Goal: Task Accomplishment & Management: Use online tool/utility

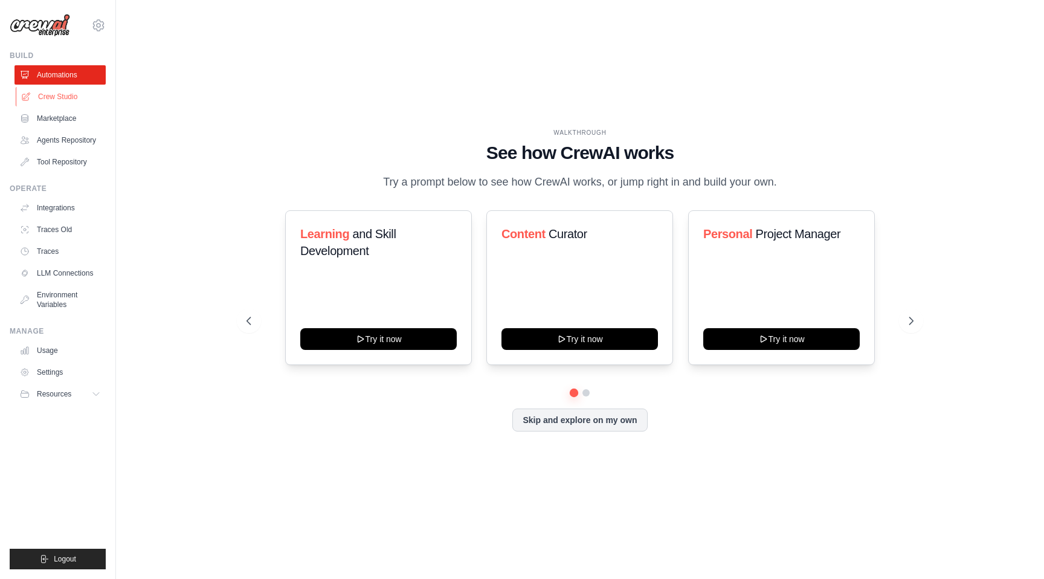
click at [66, 100] on link "Crew Studio" at bounding box center [61, 96] width 91 height 19
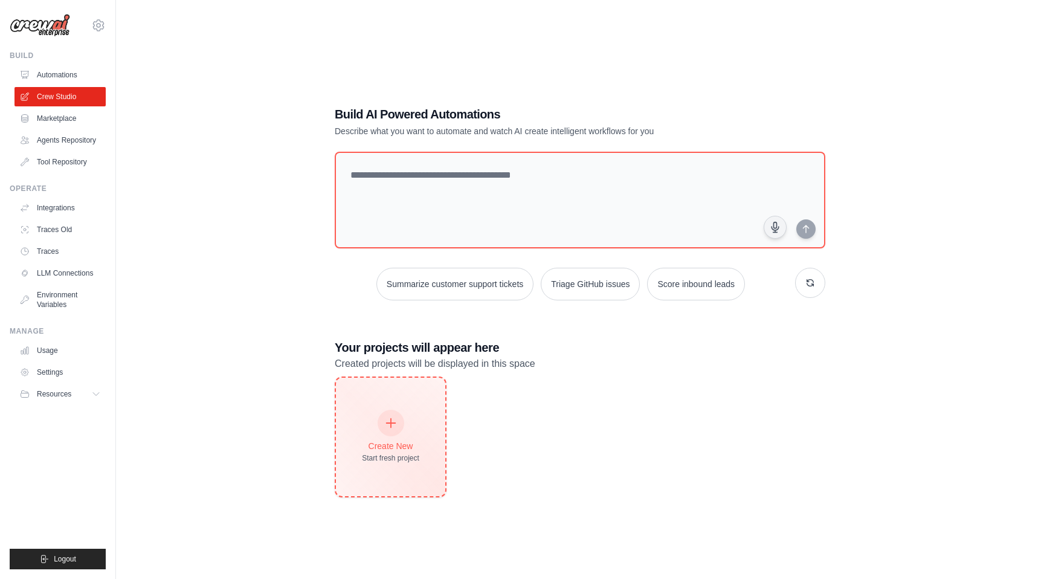
click at [373, 427] on div "Create New Start fresh project" at bounding box center [390, 437] width 57 height 52
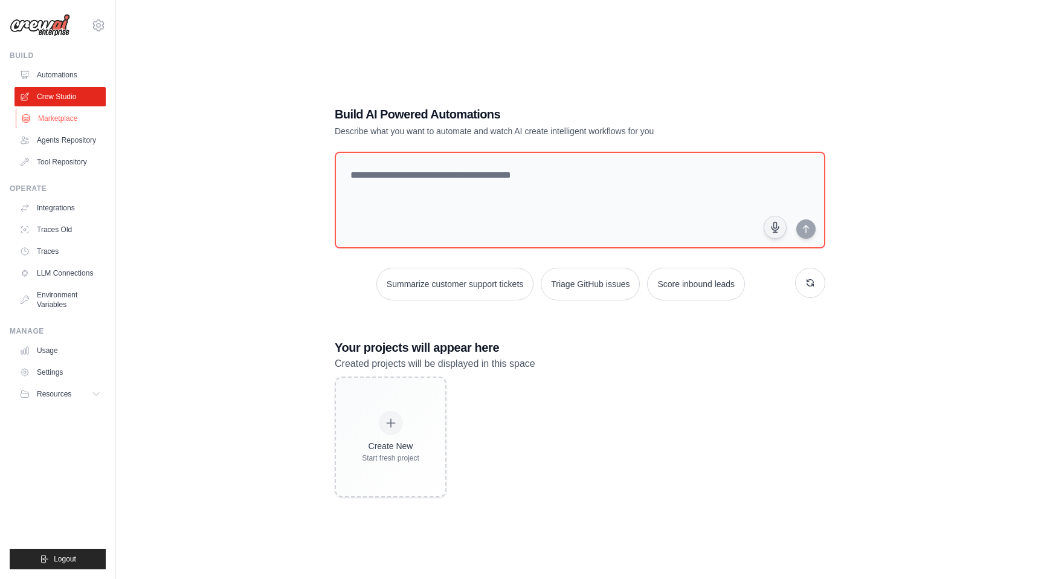
click at [77, 123] on link "Marketplace" at bounding box center [61, 118] width 91 height 19
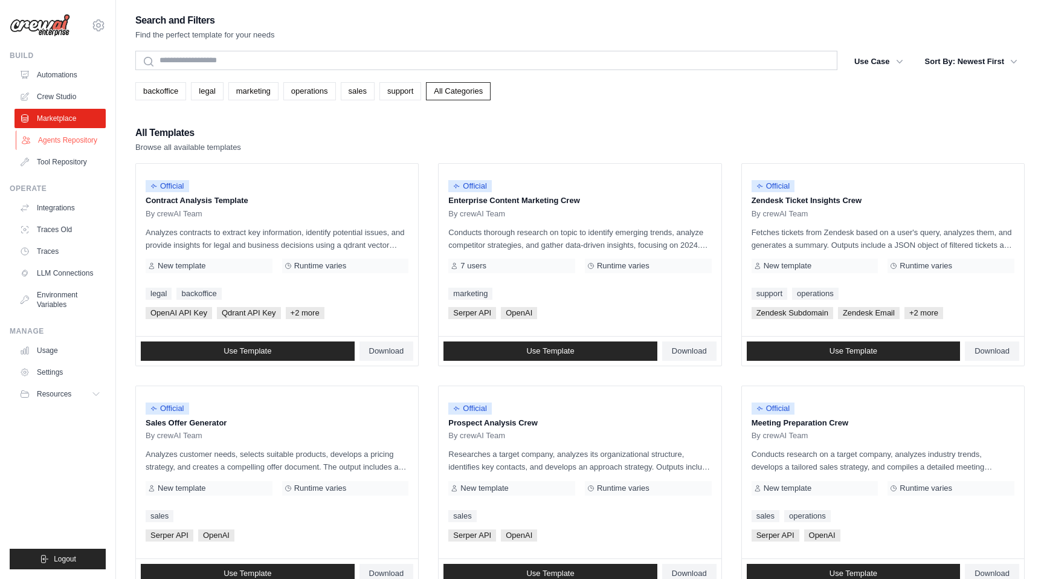
click at [73, 141] on link "Agents Repository" at bounding box center [61, 140] width 91 height 19
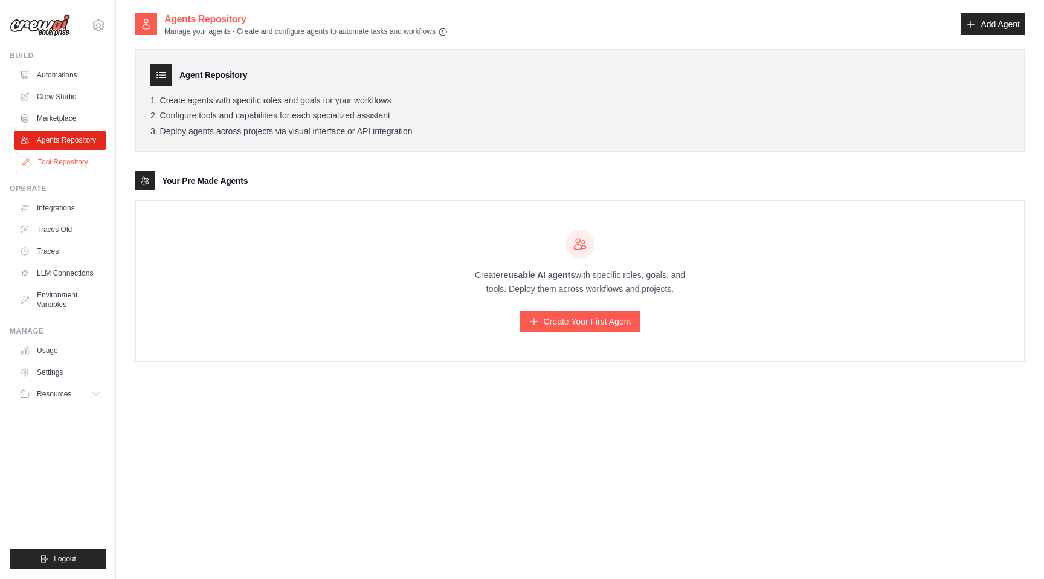
click at [77, 165] on link "Tool Repository" at bounding box center [61, 161] width 91 height 19
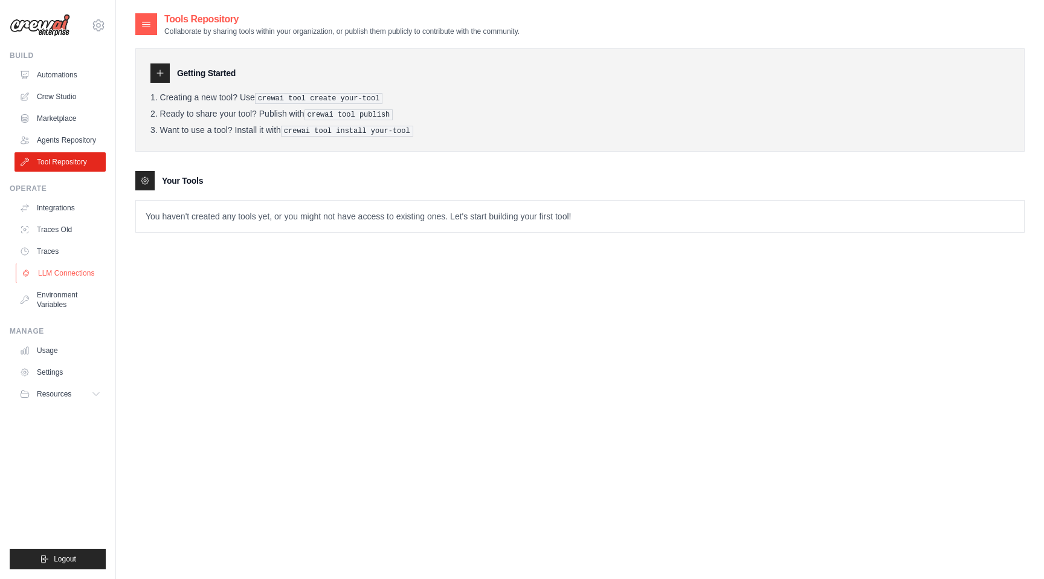
click at [80, 276] on link "LLM Connections" at bounding box center [61, 272] width 91 height 19
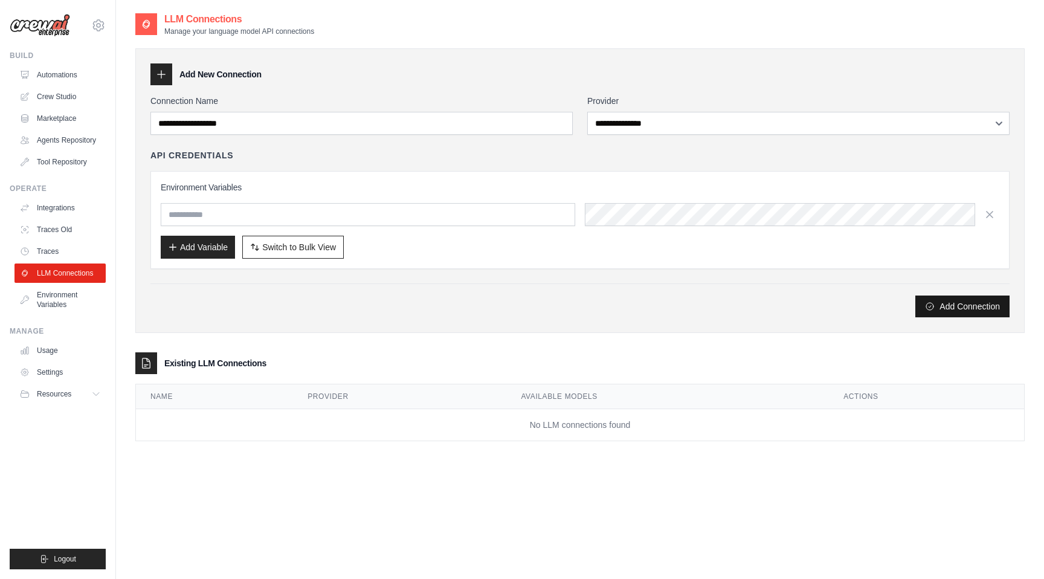
click at [960, 310] on button "Add Connection" at bounding box center [963, 307] width 94 height 22
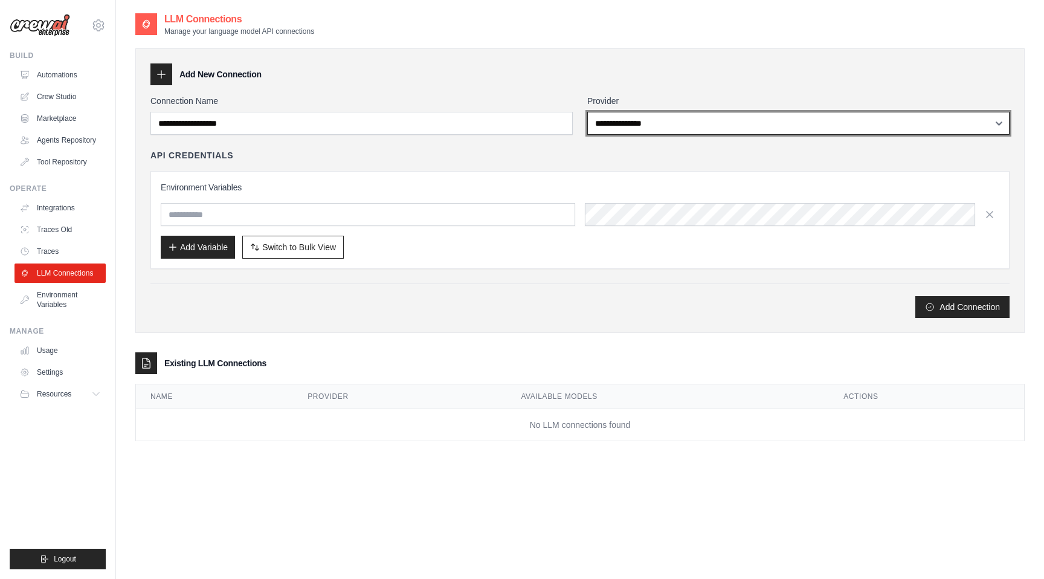
click at [744, 130] on select "**********" at bounding box center [798, 123] width 422 height 23
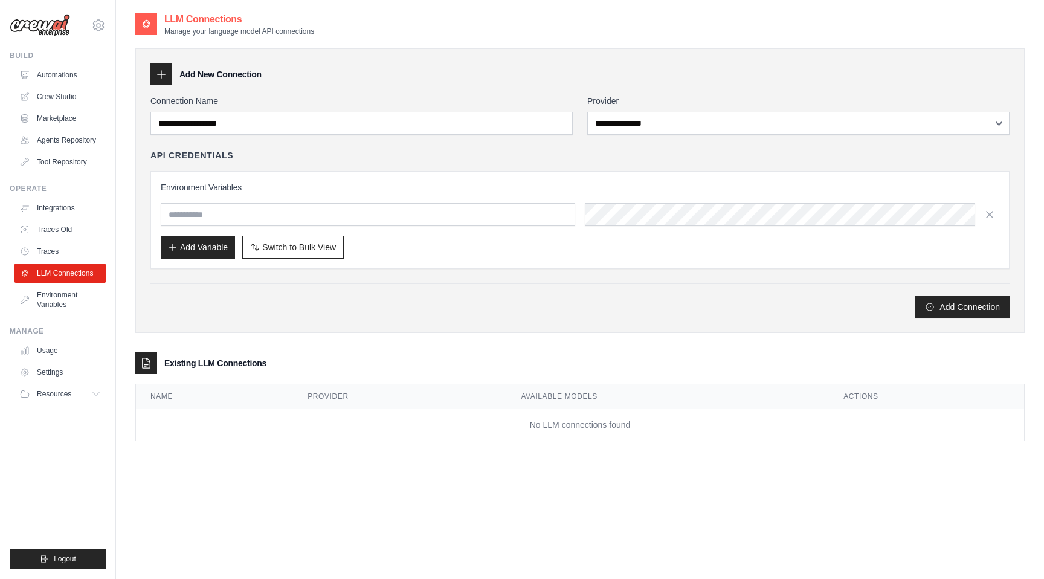
click at [158, 74] on icon at bounding box center [161, 74] width 12 height 12
click at [167, 77] on div at bounding box center [161, 74] width 22 height 22
click at [216, 111] on div "Connection Name" at bounding box center [361, 115] width 422 height 40
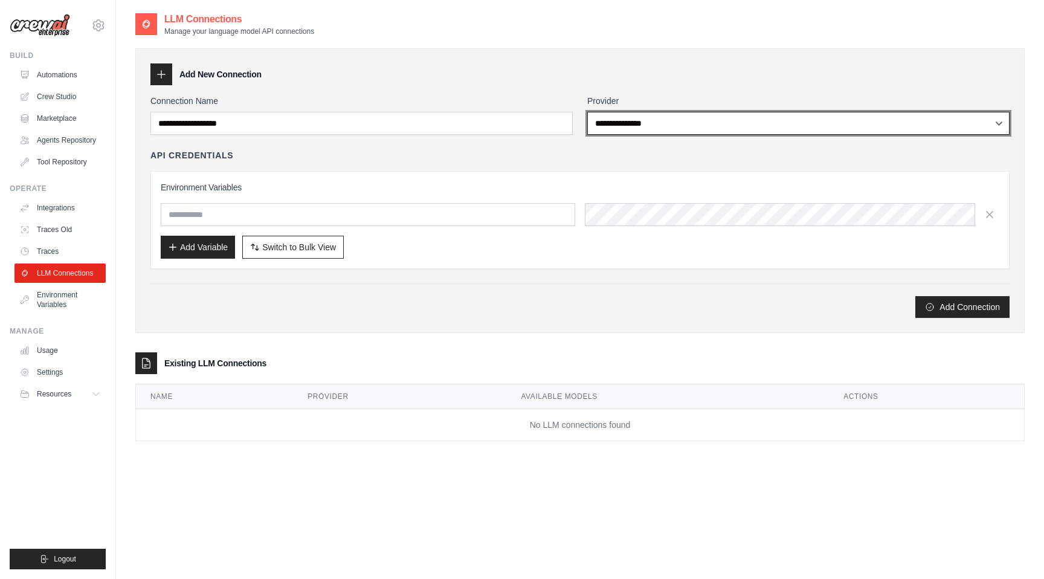
click at [637, 121] on select "**********" at bounding box center [798, 123] width 422 height 23
select select "**********"
click at [587, 112] on select "**********" at bounding box center [798, 123] width 422 height 23
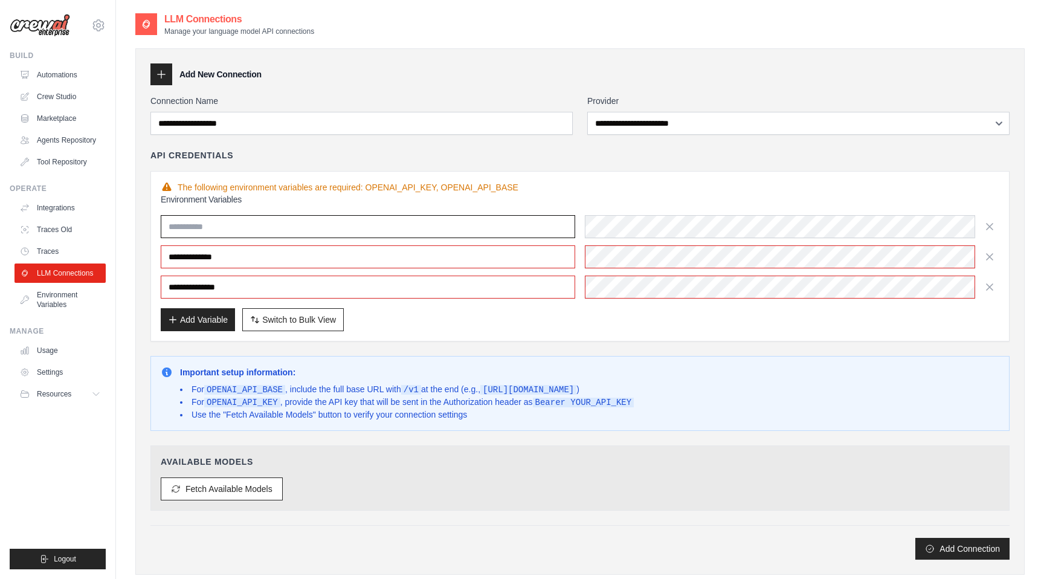
click at [544, 221] on input "text" at bounding box center [368, 226] width 415 height 23
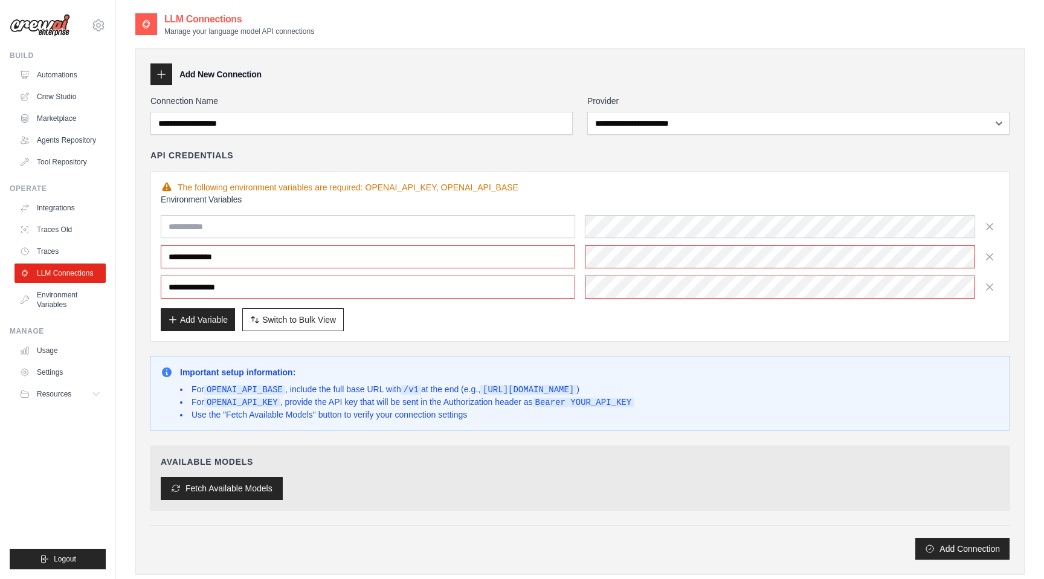
click at [269, 493] on button "Fetch Available Models" at bounding box center [222, 488] width 122 height 23
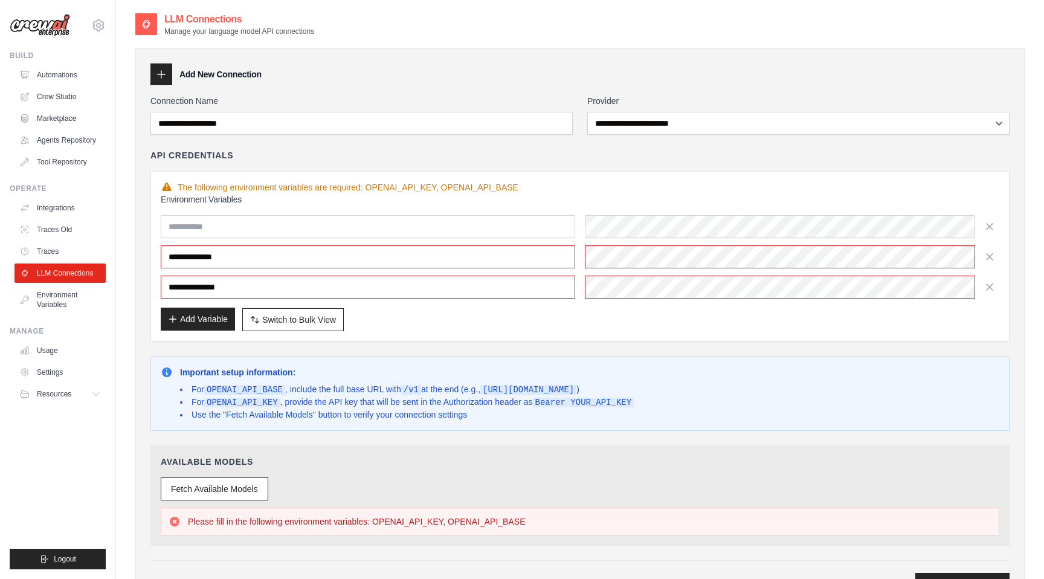
click at [211, 320] on button "Add Variable" at bounding box center [198, 319] width 74 height 23
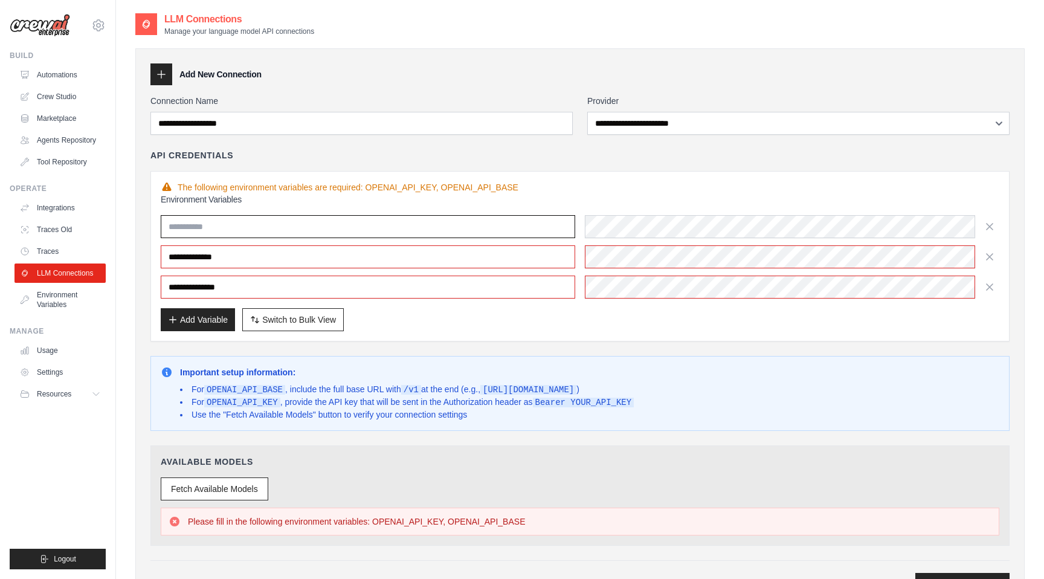
click at [373, 223] on input "text" at bounding box center [368, 226] width 415 height 23
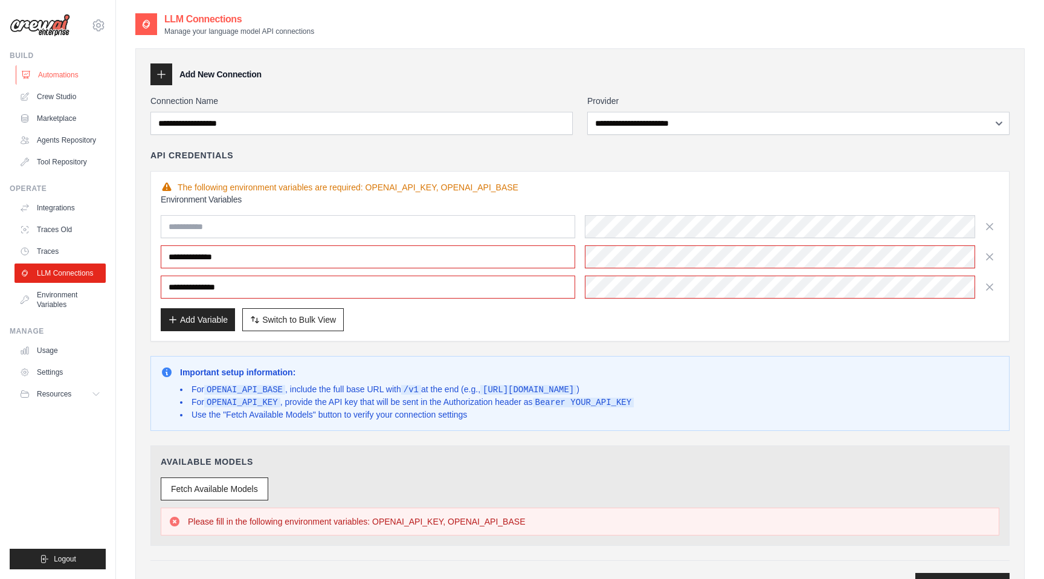
click at [73, 73] on link "Automations" at bounding box center [61, 74] width 91 height 19
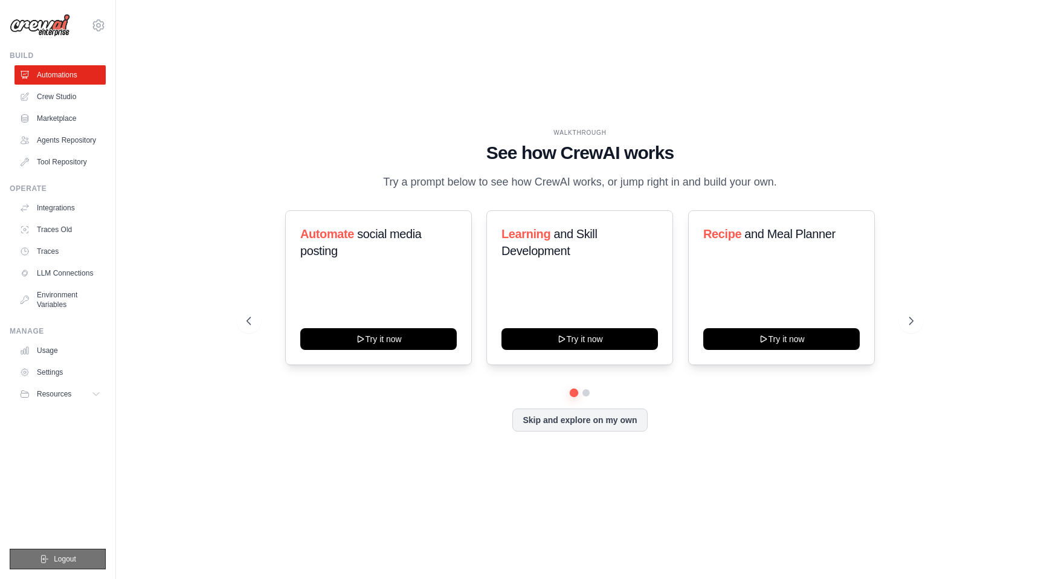
click at [60, 561] on span "Logout" at bounding box center [65, 559] width 22 height 10
click at [72, 555] on span "Logout" at bounding box center [65, 559] width 22 height 10
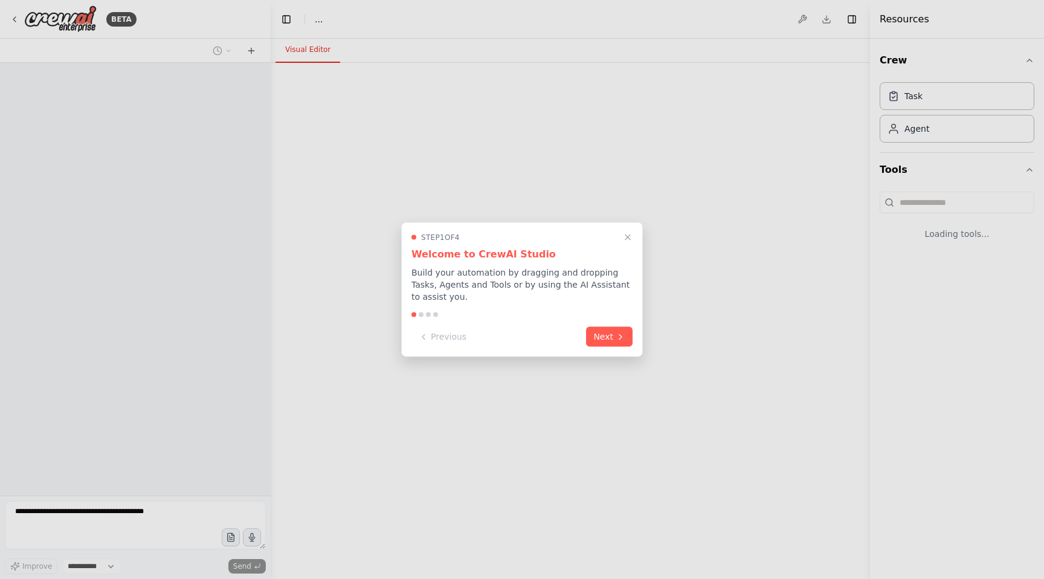
select select "****"
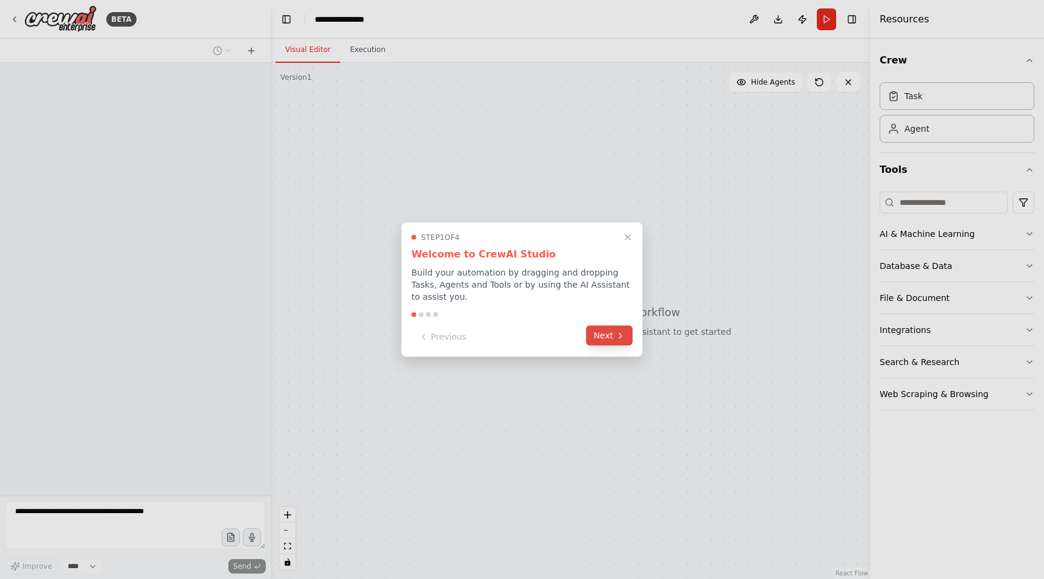
click at [616, 335] on icon at bounding box center [621, 336] width 10 height 10
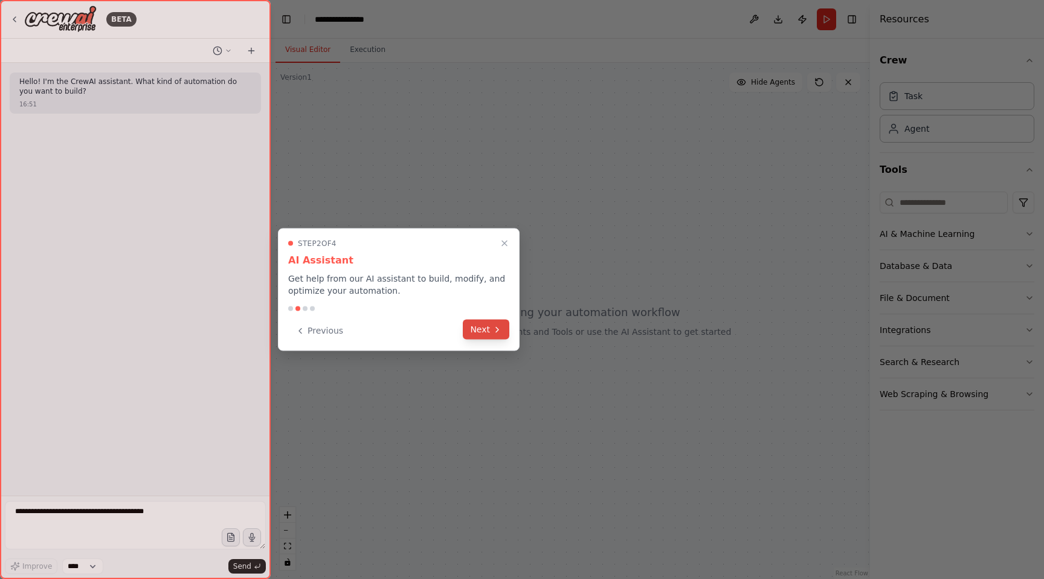
click at [478, 331] on button "Next" at bounding box center [486, 330] width 47 height 20
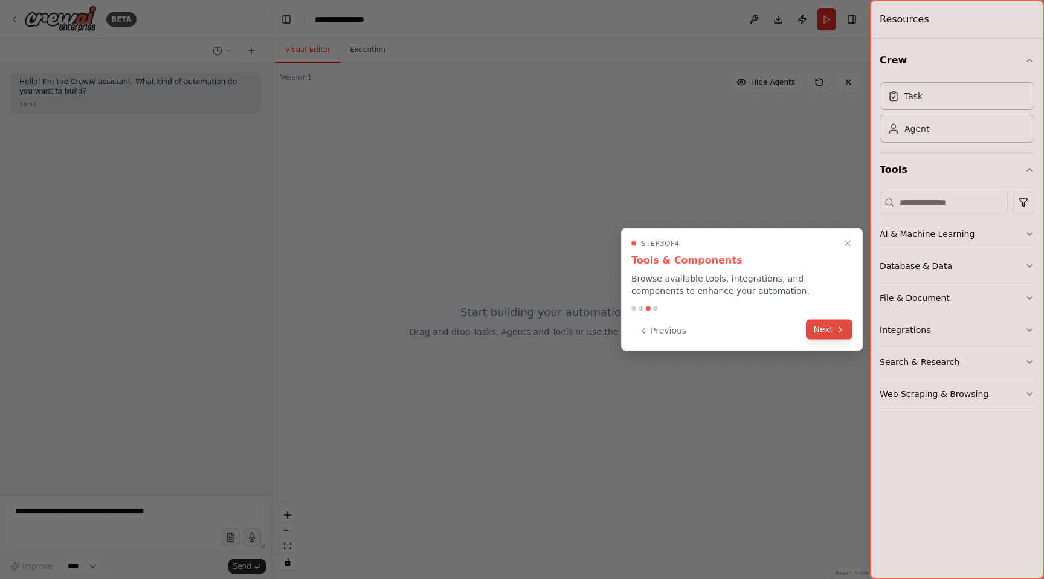
click at [823, 323] on button "Next" at bounding box center [829, 330] width 47 height 20
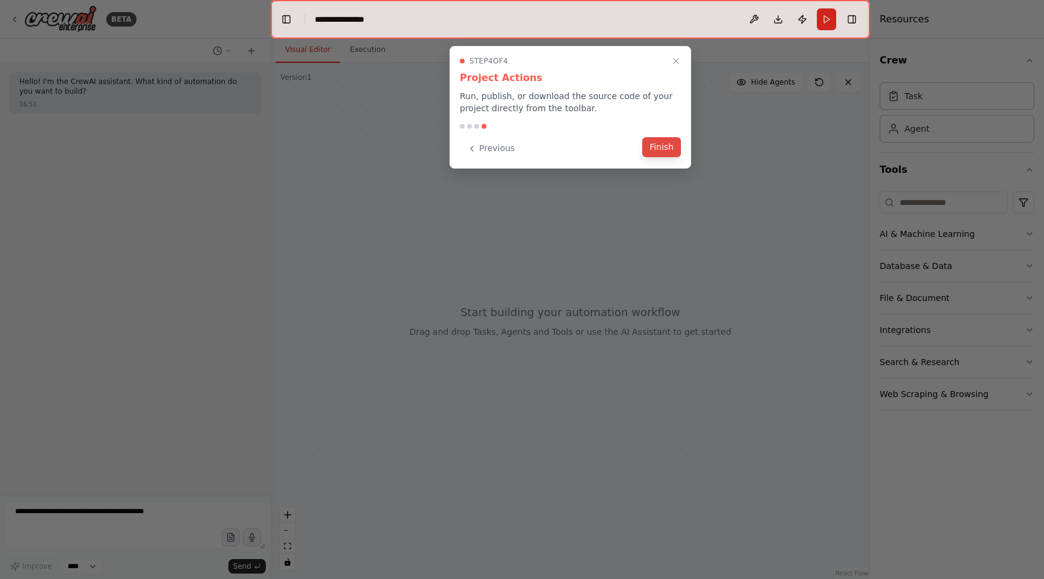
click at [662, 147] on button "Finish" at bounding box center [661, 147] width 39 height 20
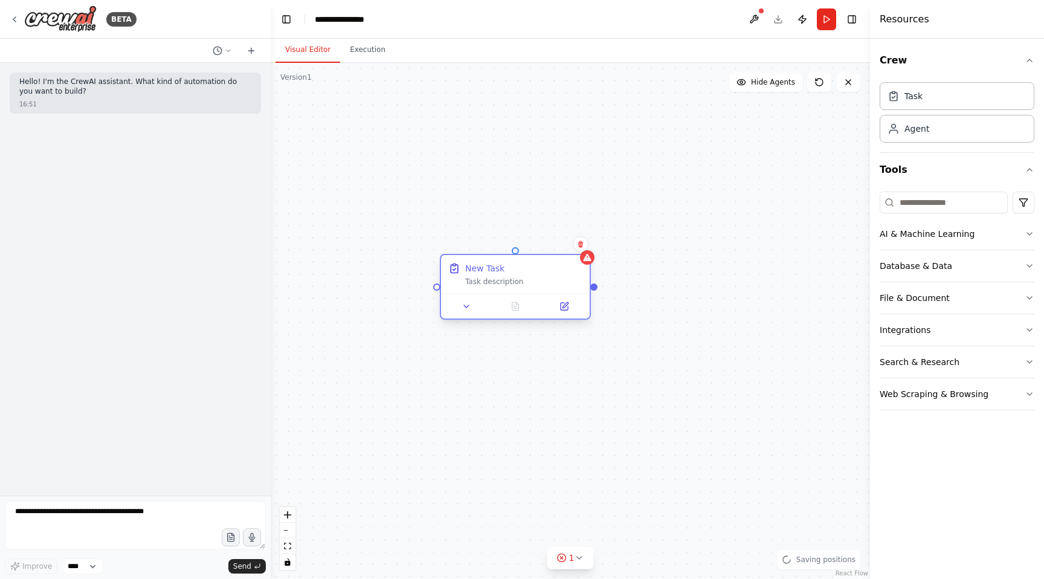
drag, startPoint x: 699, startPoint y: 274, endPoint x: 504, endPoint y: 270, distance: 194.6
click at [504, 270] on div "New Task" at bounding box center [523, 268] width 117 height 12
click at [911, 234] on div "AI & Machine Learning" at bounding box center [927, 234] width 95 height 12
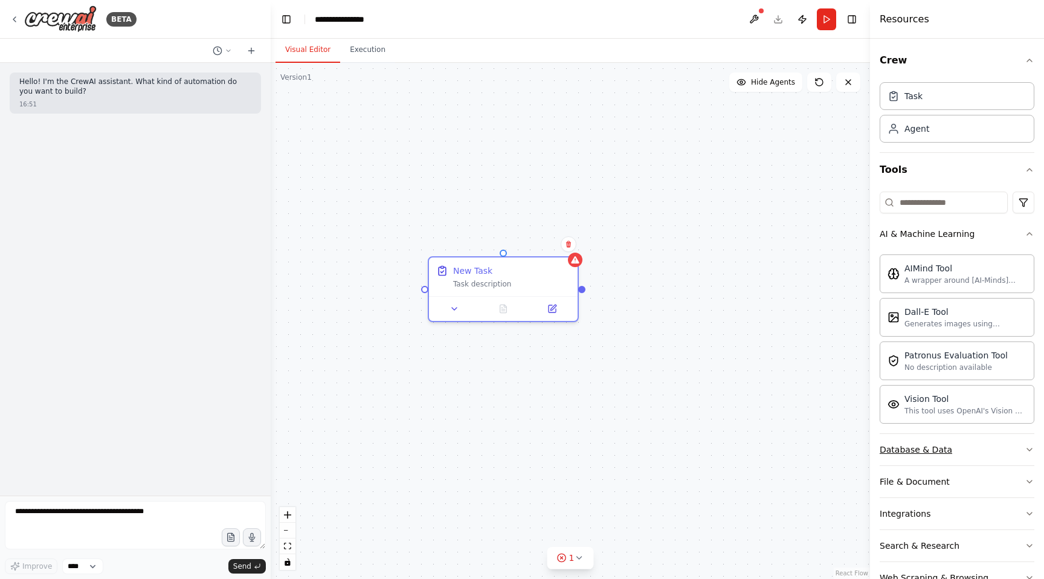
click at [895, 453] on div "Database & Data" at bounding box center [916, 450] width 73 height 12
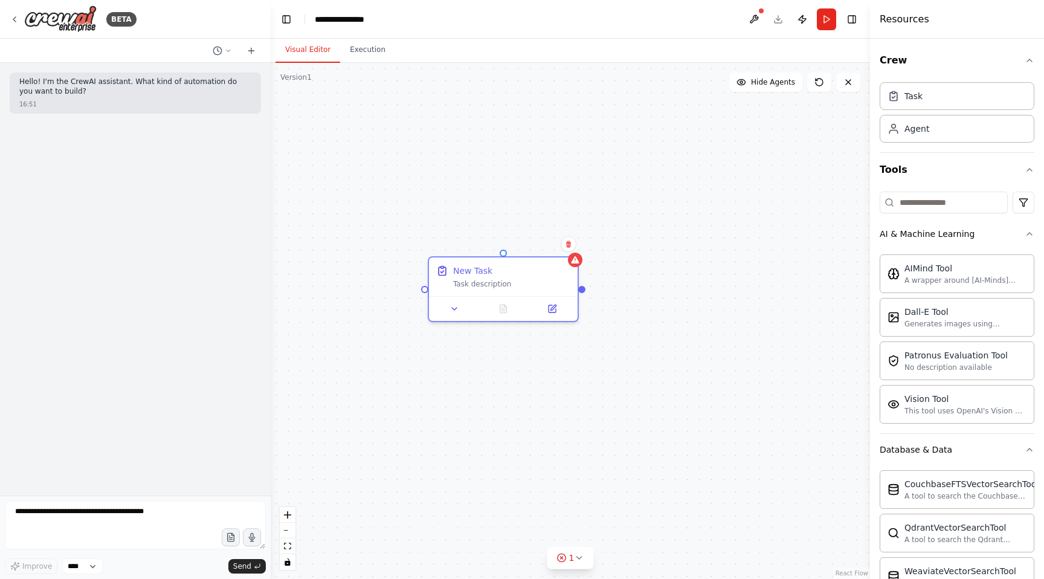
click at [1036, 422] on div "Crew Task Agent Tools AI & Machine Learning AIMind Tool A wrapper around [AI-Mi…" at bounding box center [957, 309] width 174 height 540
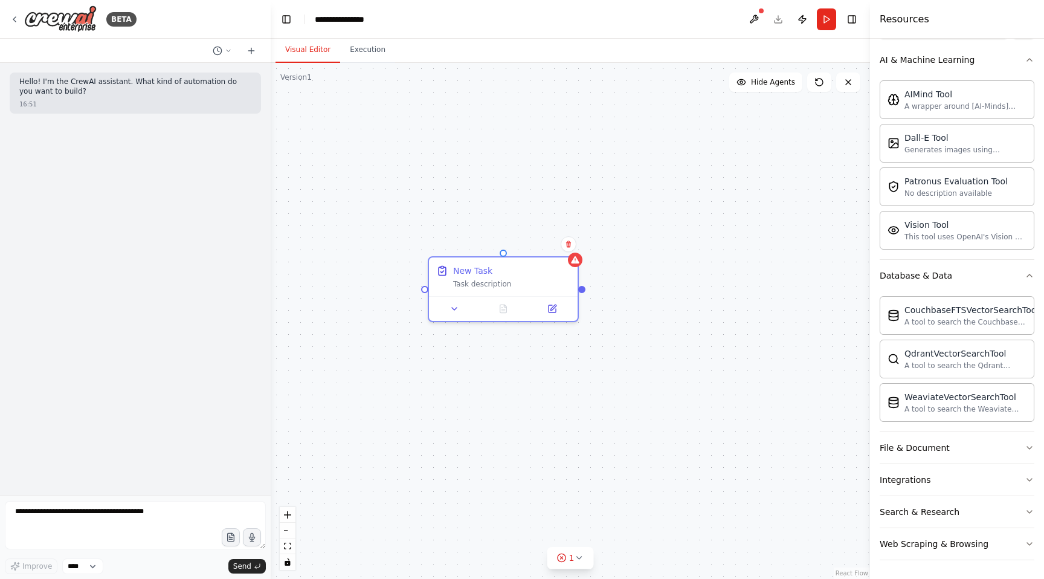
scroll to position [175, 0]
click at [994, 441] on button "File & Document" at bounding box center [957, 446] width 155 height 31
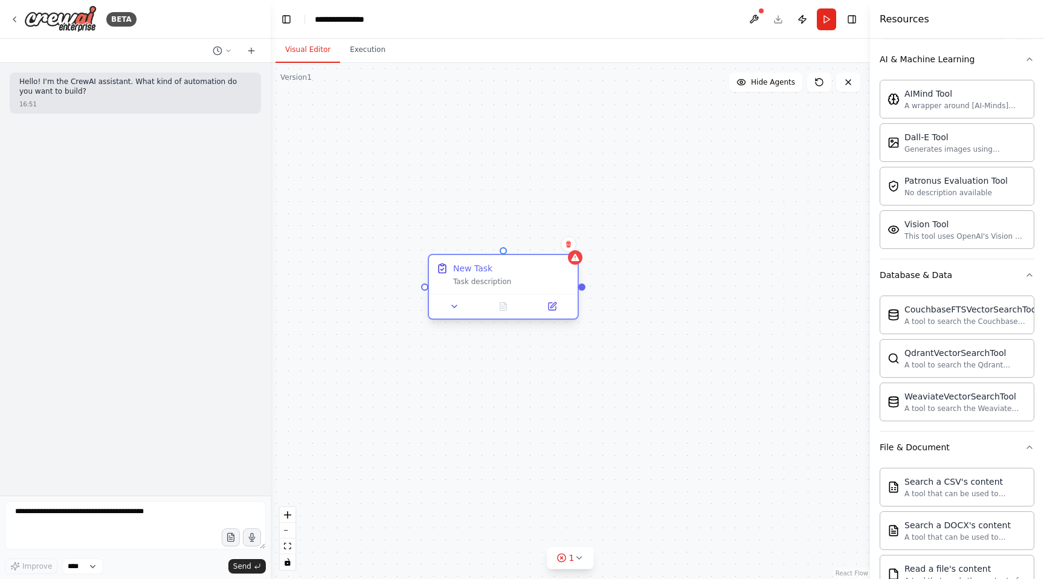
click at [537, 285] on div "Task description" at bounding box center [511, 282] width 117 height 10
click at [932, 132] on div "Dall-E Tool" at bounding box center [966, 137] width 122 height 12
click at [825, 18] on button "Run" at bounding box center [826, 19] width 19 height 22
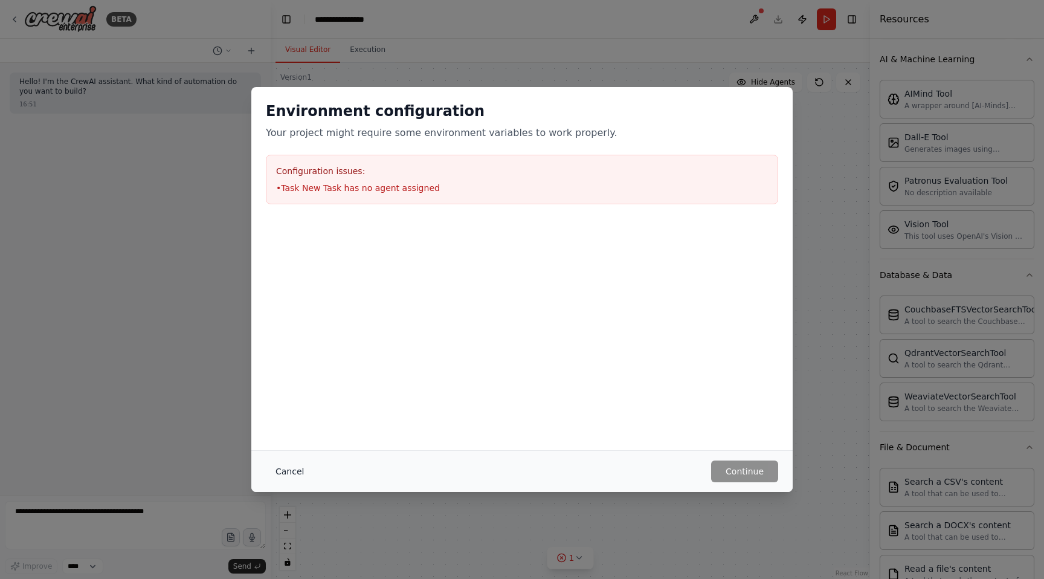
click at [266, 471] on button "Cancel" at bounding box center [290, 471] width 48 height 22
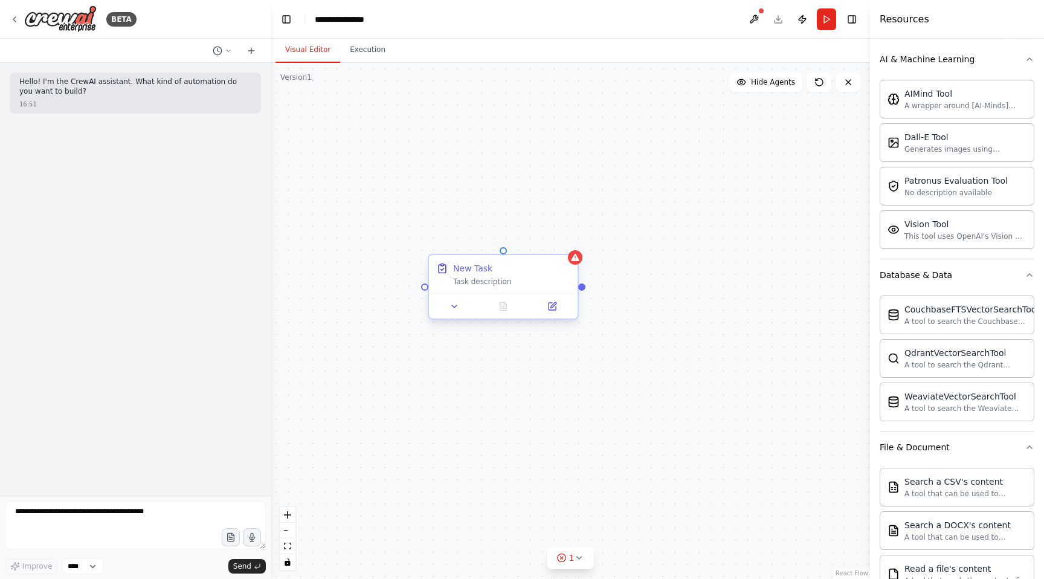
click at [508, 258] on div "New Task Task description" at bounding box center [503, 274] width 149 height 39
click at [1025, 56] on icon "button" at bounding box center [1030, 59] width 10 height 10
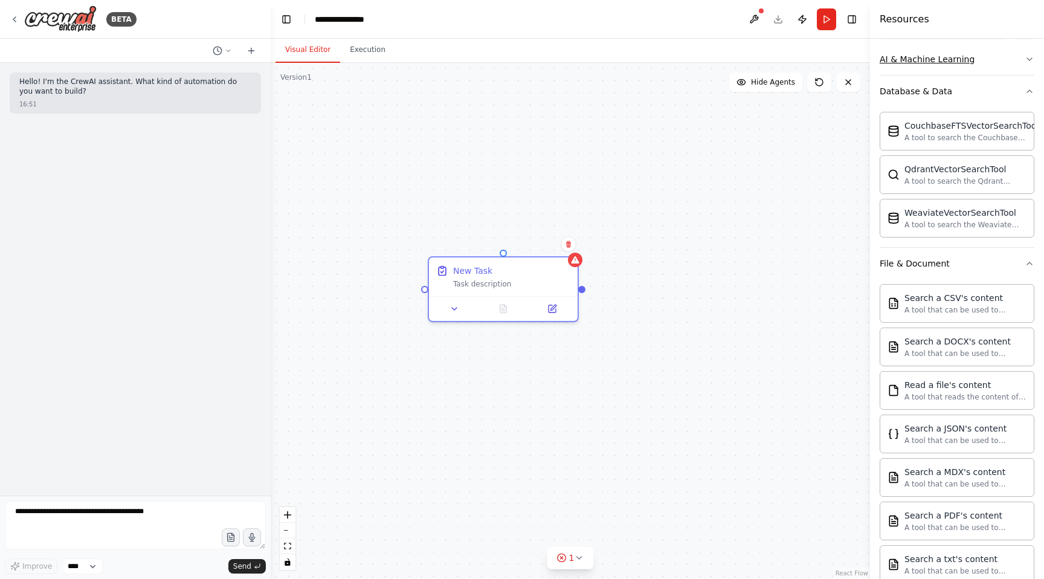
click at [963, 62] on div "AI & Machine Learning" at bounding box center [927, 59] width 95 height 12
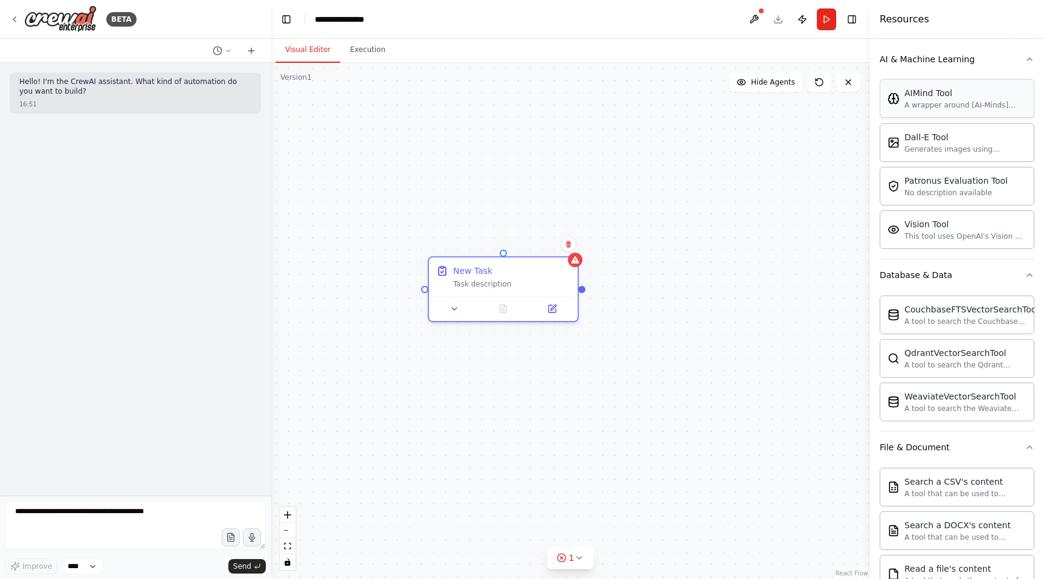
click at [964, 106] on div "A wrapper around [AI-Minds]([URL][DOMAIN_NAME]). Useful for when you need answe…" at bounding box center [966, 105] width 122 height 10
click at [552, 309] on icon at bounding box center [552, 306] width 7 height 7
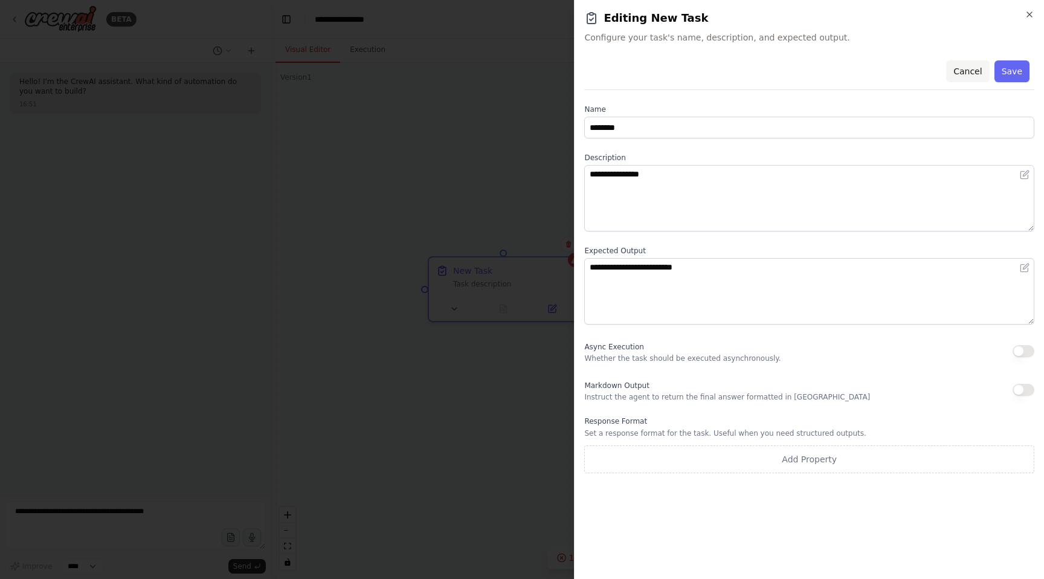
click at [971, 72] on button "Cancel" at bounding box center [967, 71] width 43 height 22
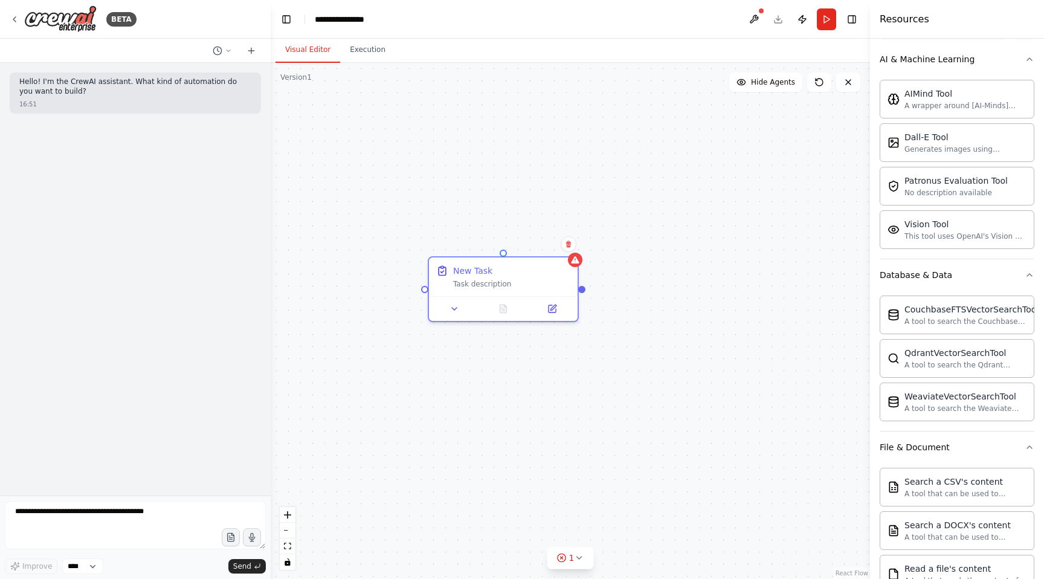
click at [175, 86] on p "Hello! I'm the CrewAI assistant. What kind of automation do you want to build?" at bounding box center [135, 86] width 232 height 19
click at [18, 19] on icon at bounding box center [15, 20] width 10 height 10
